Goal: Transaction & Acquisition: Book appointment/travel/reservation

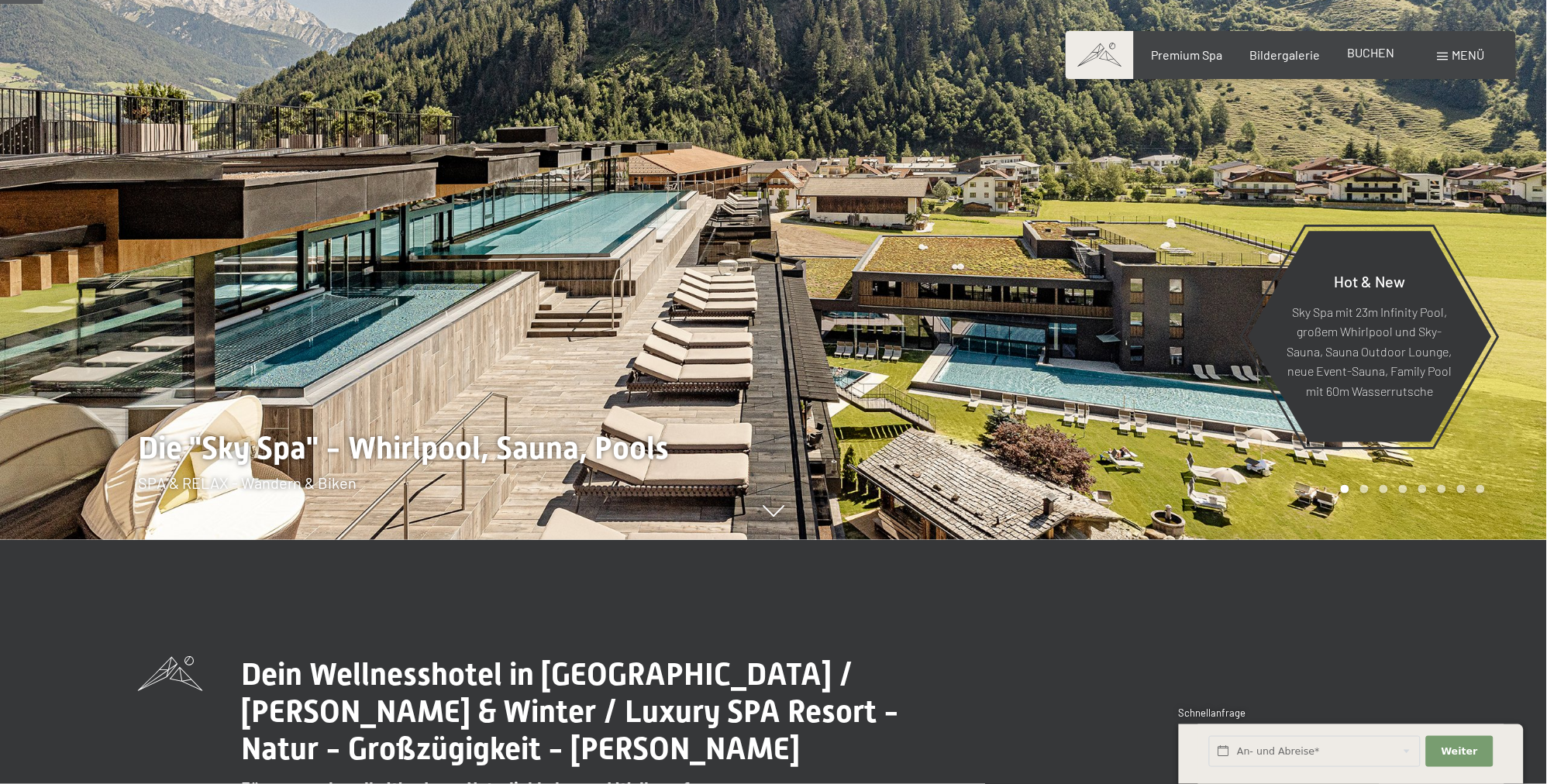
click at [1374, 49] on span "BUCHEN" at bounding box center [1371, 52] width 47 height 15
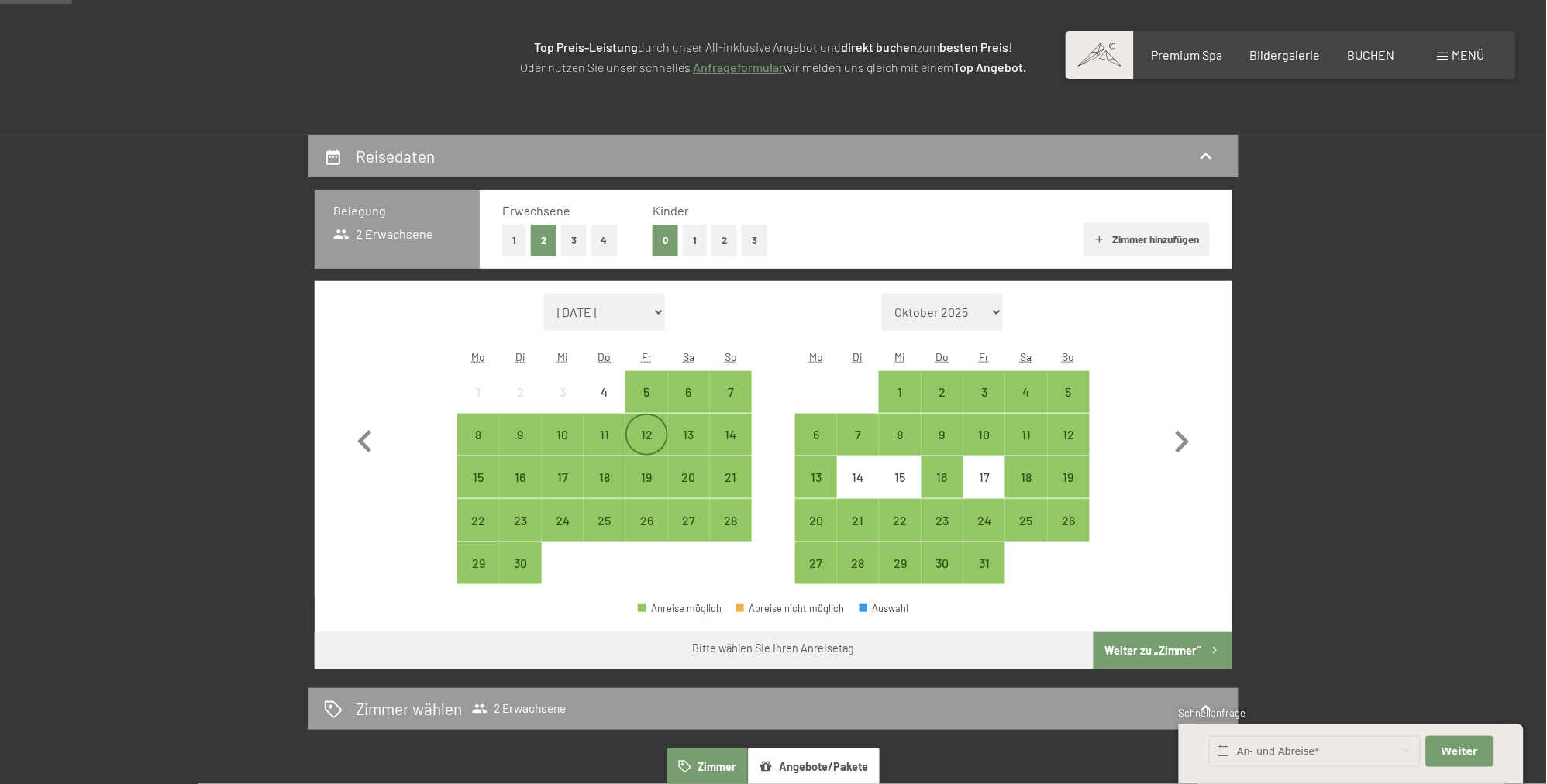
scroll to position [244, 0]
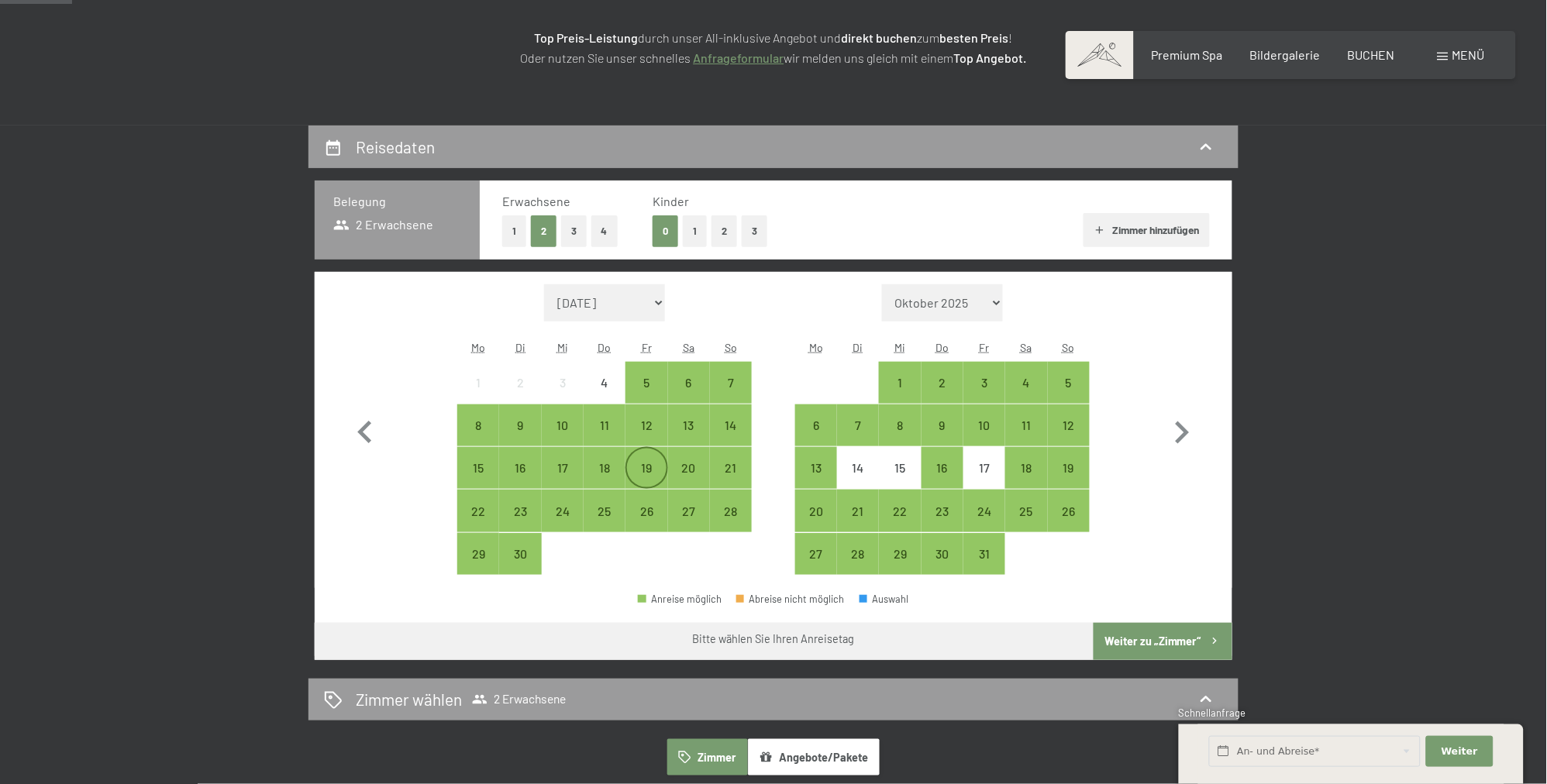
click at [637, 470] on div "19" at bounding box center [646, 481] width 38 height 38
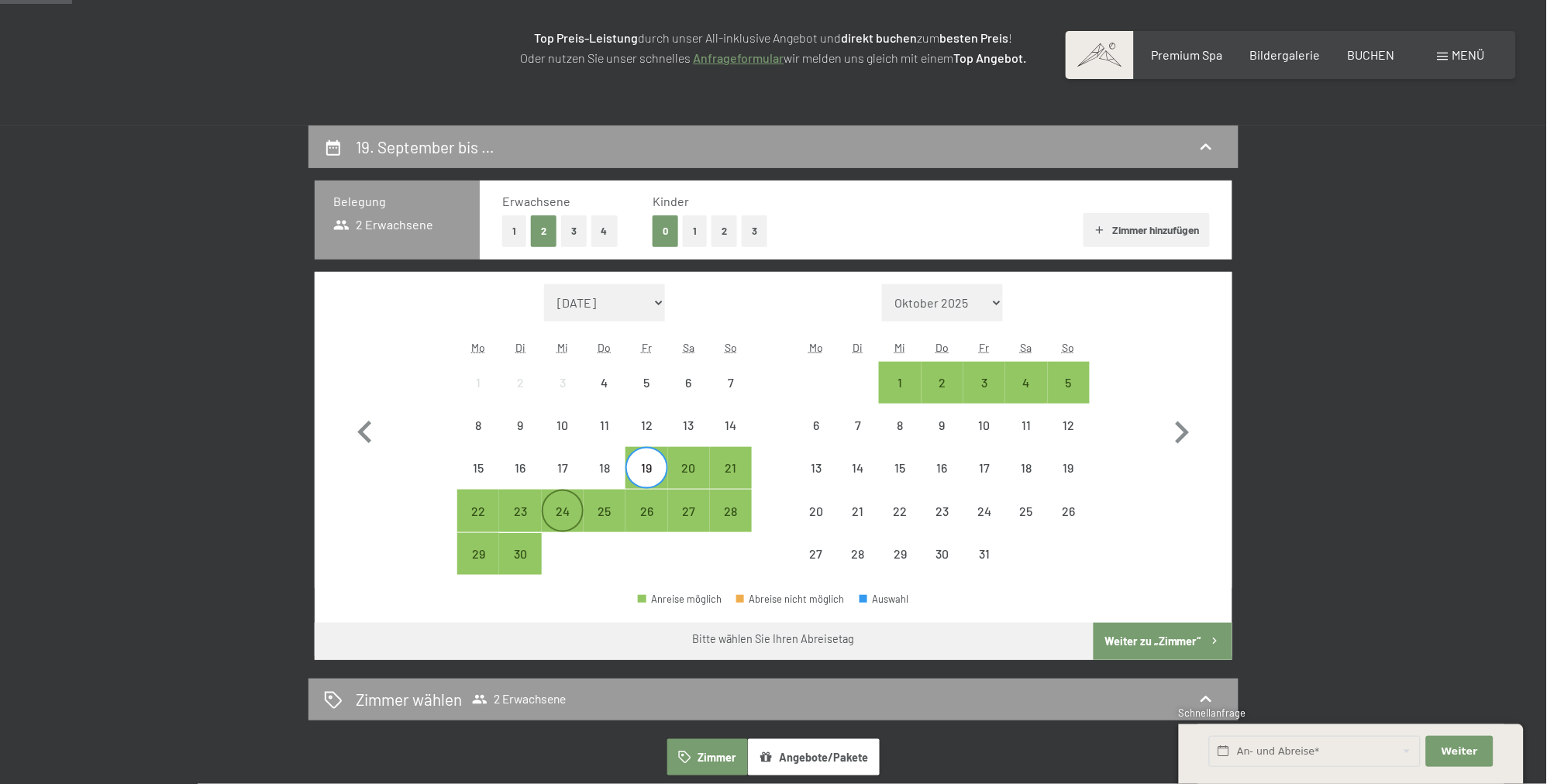
click at [575, 521] on div "24" at bounding box center [562, 524] width 38 height 38
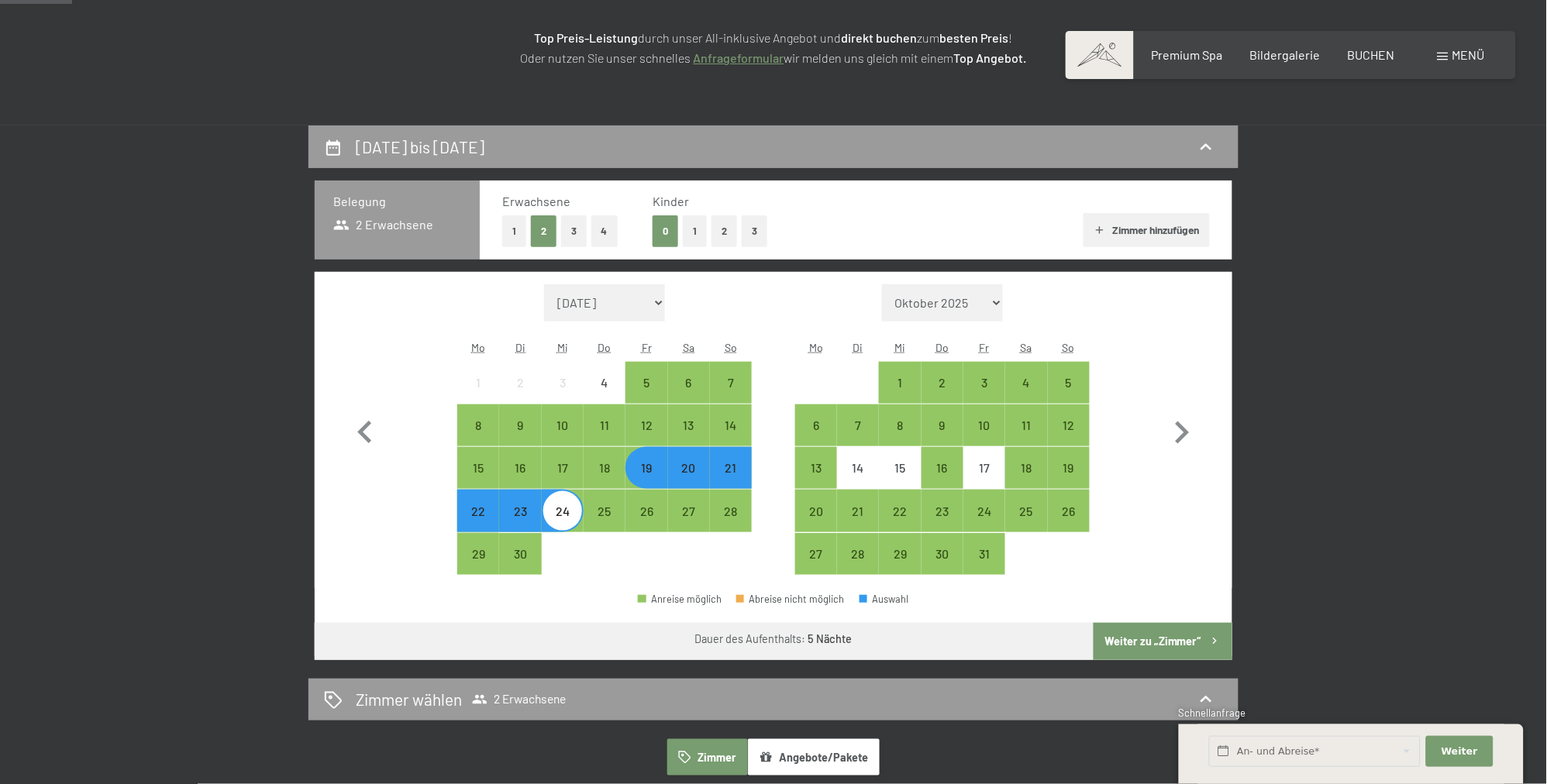
click at [1131, 644] on button "Weiter zu „Zimmer“" at bounding box center [1163, 641] width 139 height 37
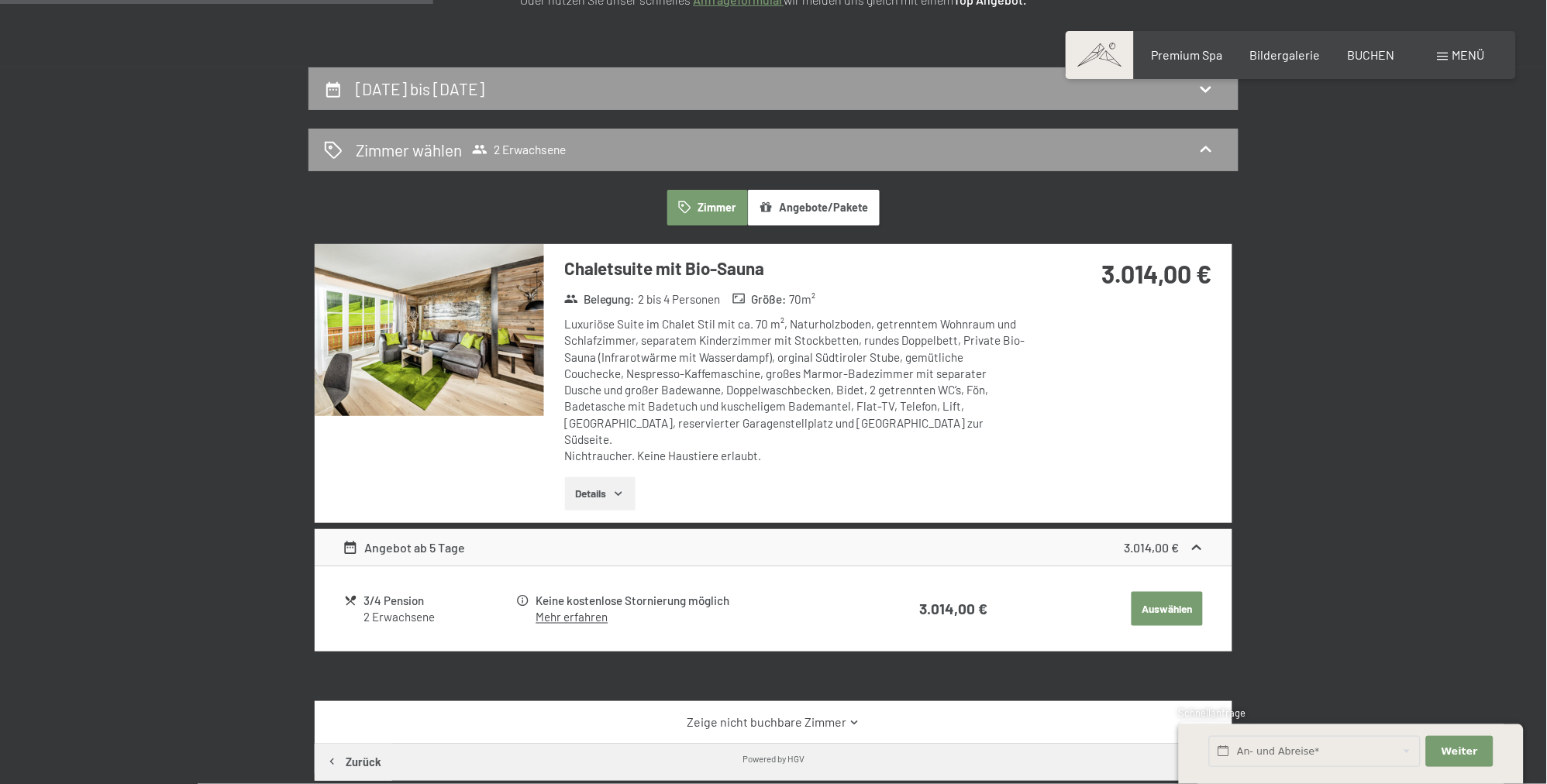
scroll to position [288, 0]
